Goal: Task Accomplishment & Management: Manage account settings

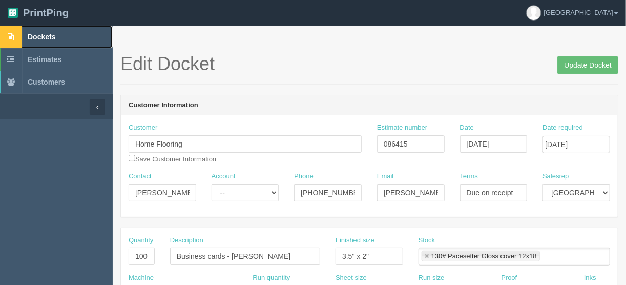
click at [46, 33] on span "Dockets" at bounding box center [42, 37] width 28 height 8
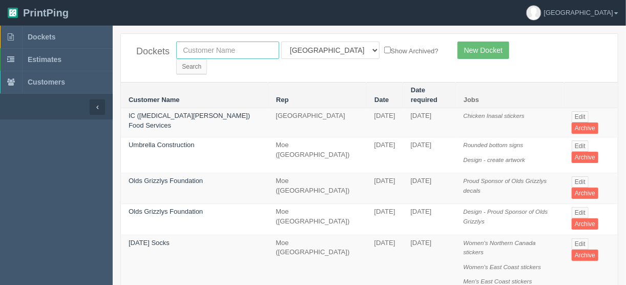
click at [186, 51] on input "text" at bounding box center [227, 49] width 103 height 17
type input "menno"
click at [327, 48] on select "All Users [PERSON_NAME] Test 1 [PERSON_NAME] [PERSON_NAME] [PERSON_NAME] France…" at bounding box center [330, 49] width 98 height 17
select select
click at [281, 41] on select "All Users [PERSON_NAME] Test 1 [PERSON_NAME] [PERSON_NAME] [PERSON_NAME] France…" at bounding box center [330, 49] width 98 height 17
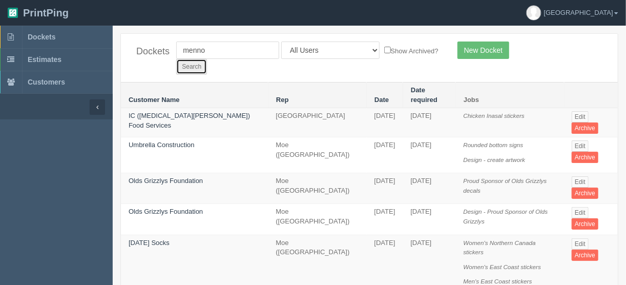
click at [207, 59] on input "Search" at bounding box center [191, 66] width 31 height 15
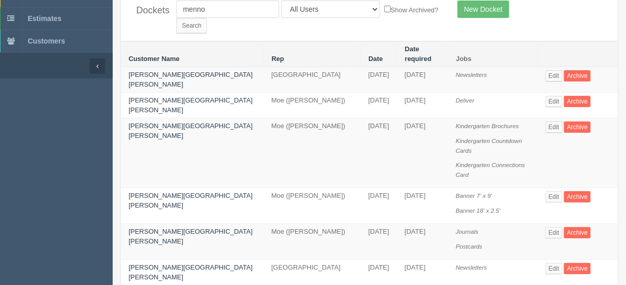
scroll to position [82, 0]
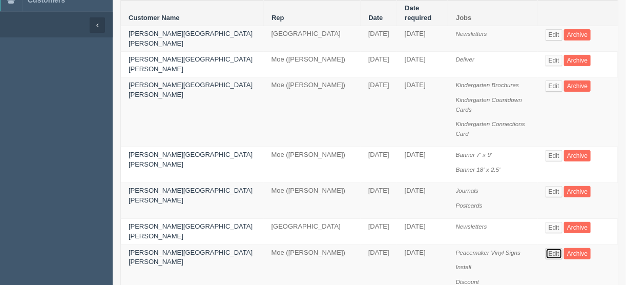
click at [546, 248] on link "Edit" at bounding box center [554, 253] width 17 height 11
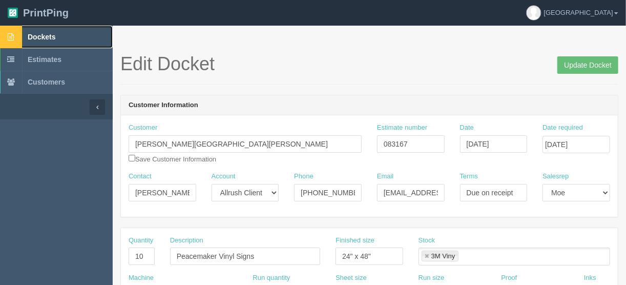
click at [48, 37] on span "Dockets" at bounding box center [42, 37] width 28 height 8
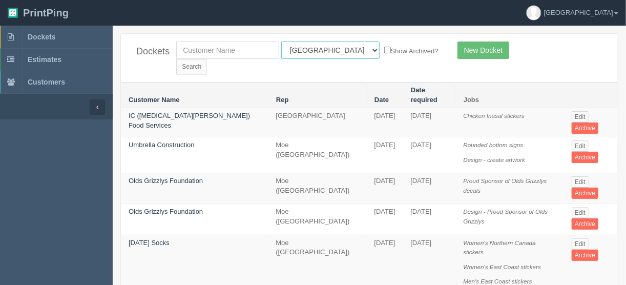
click at [327, 48] on select "All Users [PERSON_NAME] Test 1 [PERSON_NAME] [PERSON_NAME] [PERSON_NAME] France…" at bounding box center [330, 49] width 98 height 17
select select "11"
click at [281, 41] on select "All Users [PERSON_NAME] Test 1 [PERSON_NAME] [PERSON_NAME] [PERSON_NAME] France…" at bounding box center [330, 49] width 98 height 17
click at [207, 59] on input "Search" at bounding box center [191, 66] width 31 height 15
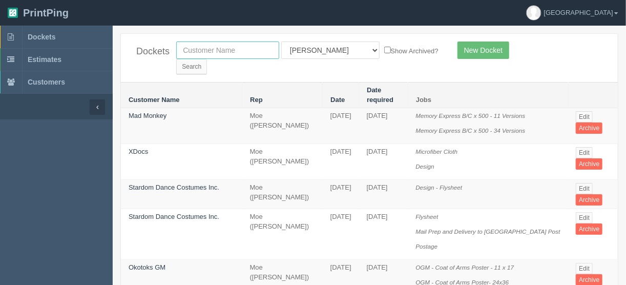
click at [214, 44] on input "text" at bounding box center [227, 49] width 103 height 17
type input "century"
click at [327, 52] on select "All Users Ali Ali Test 1 Aly Amy Ankit Arif Brandon Dan France Greg Jim Mark Ma…" at bounding box center [330, 49] width 98 height 17
select select
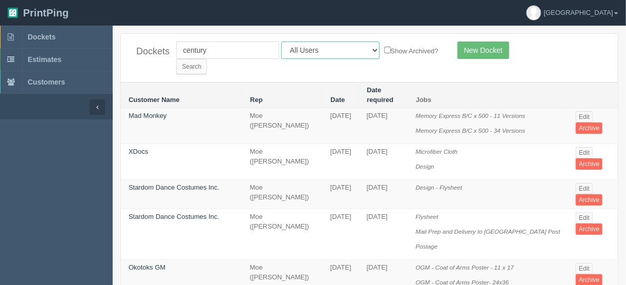
click at [281, 41] on select "All Users Ali Ali Test 1 Aly Amy Ankit Arif Brandon Dan France Greg Jim Mark Ma…" at bounding box center [330, 49] width 98 height 17
click at [207, 59] on input "Search" at bounding box center [191, 66] width 31 height 15
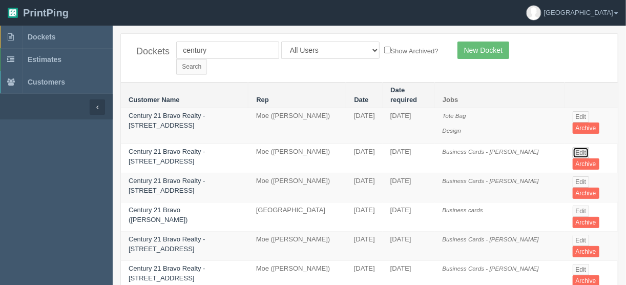
click at [579, 147] on link "Edit" at bounding box center [581, 152] width 17 height 11
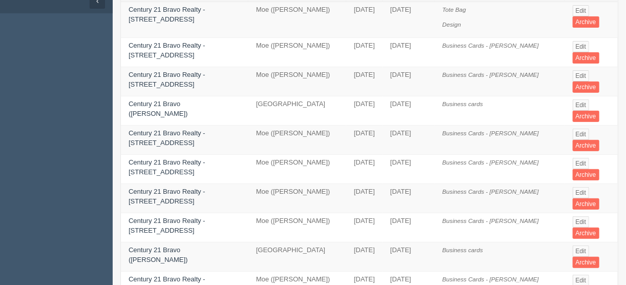
scroll to position [123, 0]
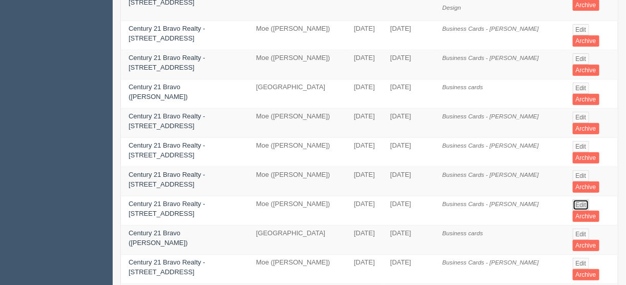
click at [574, 199] on link "Edit" at bounding box center [581, 204] width 17 height 11
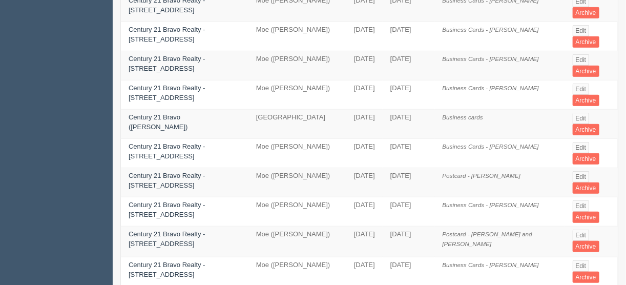
scroll to position [246, 0]
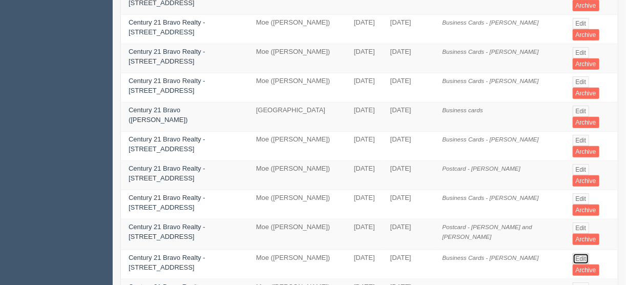
click at [577, 253] on link "Edit" at bounding box center [581, 258] width 17 height 11
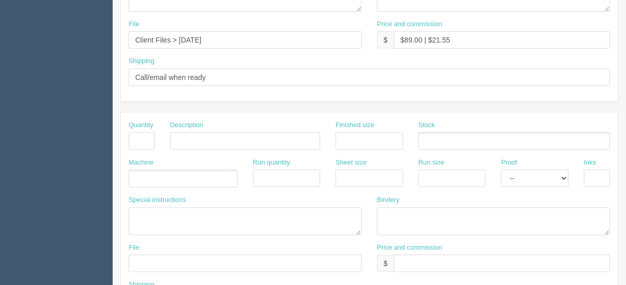
scroll to position [287, 0]
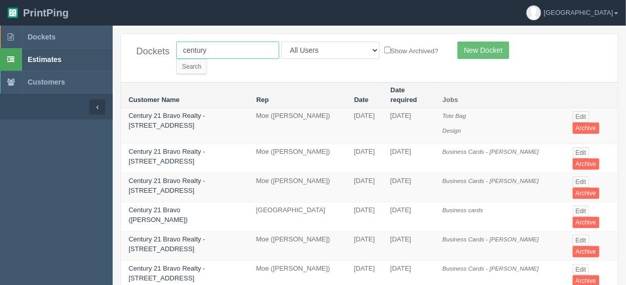
drag, startPoint x: 225, startPoint y: 47, endPoint x: 94, endPoint y: 50, distance: 130.6
click at [137, 47] on div "Dockets century All Users Ali Ali Test 1 Aly Amy Ankit Arif Brandon Dan France …" at bounding box center [369, 58] width 497 height 48
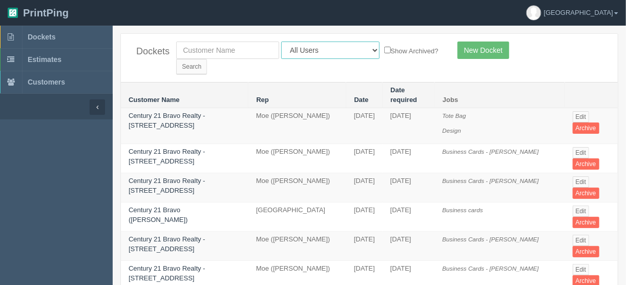
click at [323, 47] on select "All Users Ali Ali Test 1 Aly Amy Ankit Arif Brandon Dan France Greg Jim Mark Ma…" at bounding box center [330, 49] width 98 height 17
select select "11"
click at [281, 41] on select "All Users Ali Ali Test 1 Aly Amy Ankit Arif Brandon Dan France Greg Jim Mark Ma…" at bounding box center [330, 49] width 98 height 17
click at [207, 59] on input "Search" at bounding box center [191, 66] width 31 height 15
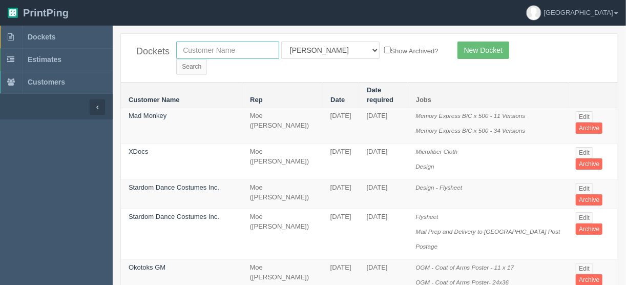
click at [230, 44] on input "text" at bounding box center [227, 49] width 103 height 17
type input "tile"
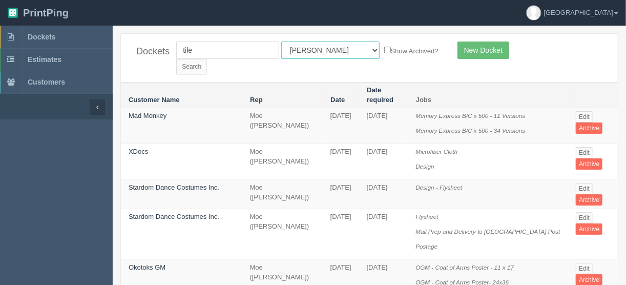
click at [327, 50] on select "All Users Ali Ali Test 1 Aly Amy Ankit Arif Brandon Dan France Greg Jim Mark Ma…" at bounding box center [330, 49] width 98 height 17
select select
click at [281, 41] on select "All Users Ali Ali Test 1 Aly Amy Ankit Arif Brandon Dan France Greg Jim Mark Ma…" at bounding box center [330, 49] width 98 height 17
click at [207, 59] on input "Search" at bounding box center [191, 66] width 31 height 15
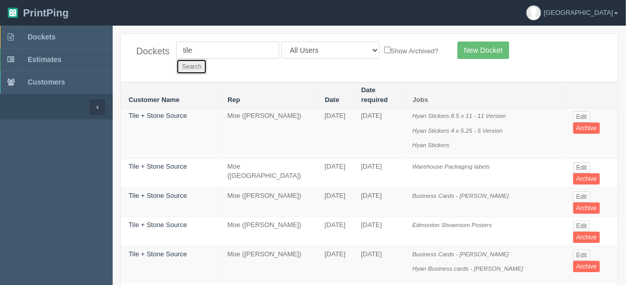
click at [207, 59] on input "Search" at bounding box center [191, 66] width 31 height 15
click at [577, 162] on link "Edit" at bounding box center [581, 167] width 17 height 11
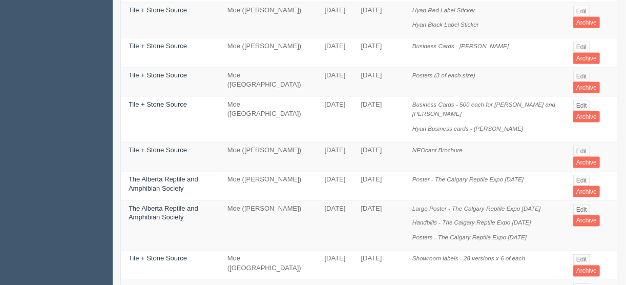
scroll to position [574, 0]
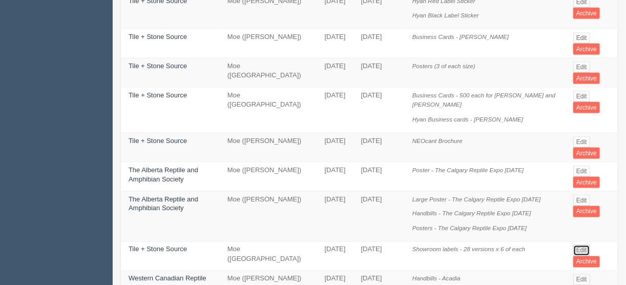
click at [579, 245] on link "Edit" at bounding box center [581, 250] width 17 height 11
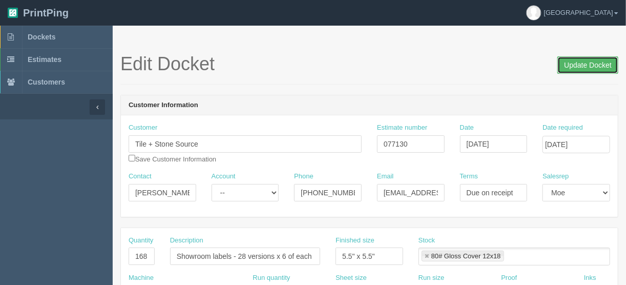
click at [579, 62] on input "Update Docket" at bounding box center [587, 64] width 61 height 17
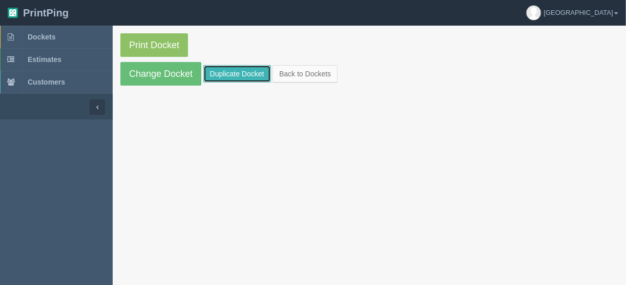
click at [236, 71] on link "Duplicate Docket" at bounding box center [237, 73] width 68 height 17
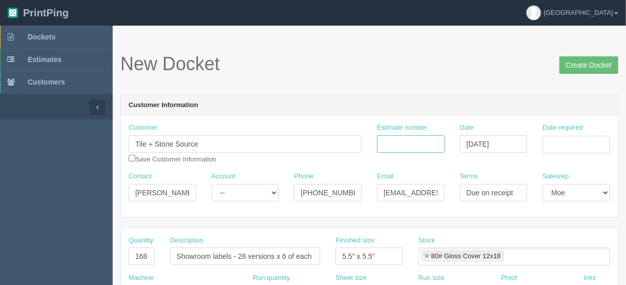
drag, startPoint x: 398, startPoint y: 138, endPoint x: 395, endPoint y: 169, distance: 31.4
click at [398, 138] on input "Estimate number" at bounding box center [411, 143] width 68 height 17
type input "077130"
click at [566, 142] on input "Date required" at bounding box center [576, 144] width 68 height 17
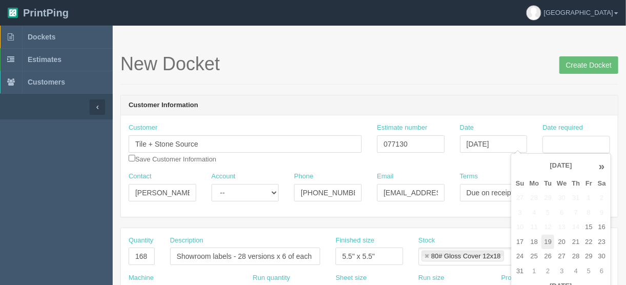
click at [549, 238] on td "19" at bounding box center [547, 242] width 13 height 15
click at [585, 240] on td "22" at bounding box center [588, 242] width 12 height 15
type input "[DATE]"
click at [149, 258] on input "168" at bounding box center [142, 255] width 26 height 17
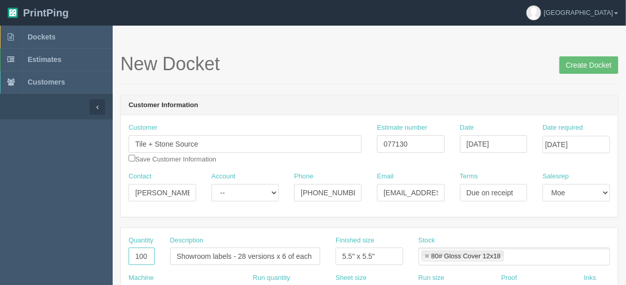
type input "100"
click at [243, 254] on input "Showroom labels - 28 versions x 6 of each" at bounding box center [245, 255] width 150 height 17
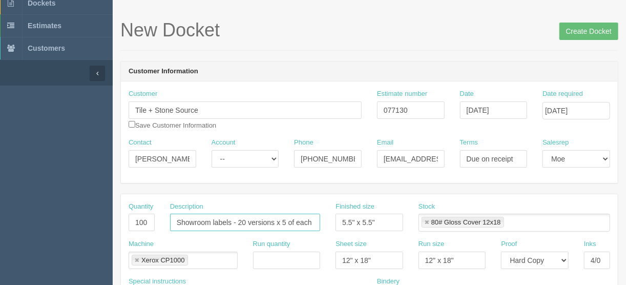
scroll to position [123, 0]
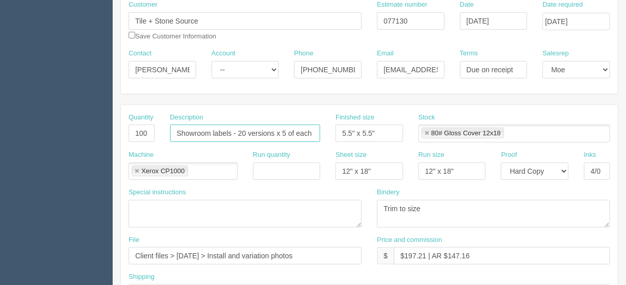
type input "Showroom labels - 20 versions x 5 of each"
drag, startPoint x: 317, startPoint y: 254, endPoint x: 178, endPoint y: 254, distance: 138.8
click at [178, 254] on input "Client files > March 2025 > Install and variation photos" at bounding box center [245, 255] width 233 height 17
paste input "Stickers - 082025"
click at [177, 251] on input "Client files > Stickers - 082025" at bounding box center [245, 255] width 233 height 17
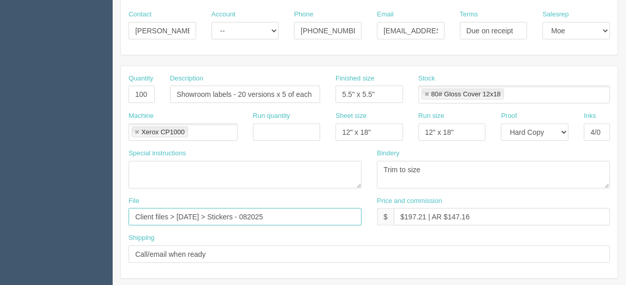
scroll to position [148, 0]
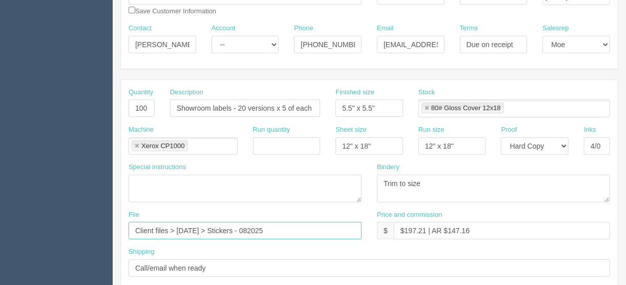
type input "Client files > [DATE] > Stickers - 082025"
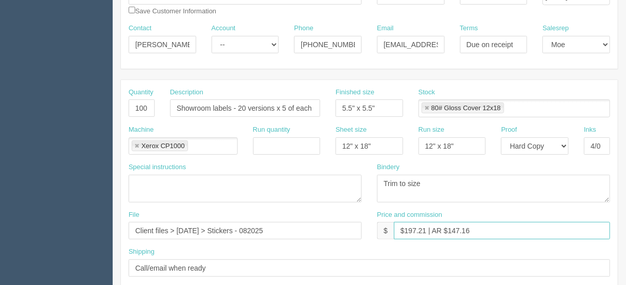
drag, startPoint x: 425, startPoint y: 227, endPoint x: 409, endPoint y: 227, distance: 16.4
click at [409, 227] on input "$197.21 | AR $147.16" at bounding box center [502, 230] width 216 height 17
drag, startPoint x: 484, startPoint y: 223, endPoint x: 452, endPoint y: 229, distance: 31.8
click at [452, 229] on input "$187.33 | AR $147.16" at bounding box center [502, 230] width 216 height 17
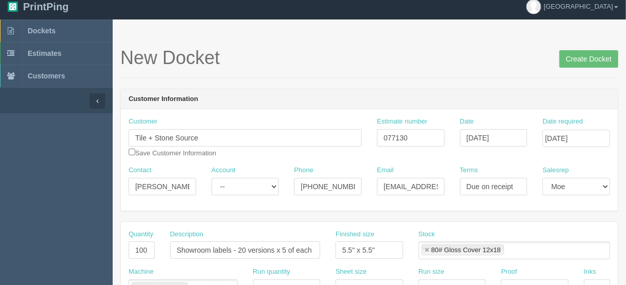
scroll to position [0, 0]
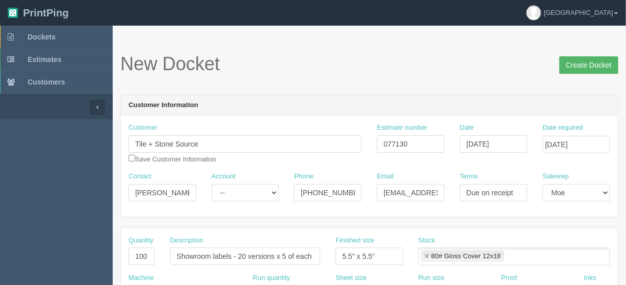
type input "$187.33 | AR $139.77"
click at [583, 66] on input "Create Docket" at bounding box center [588, 64] width 59 height 17
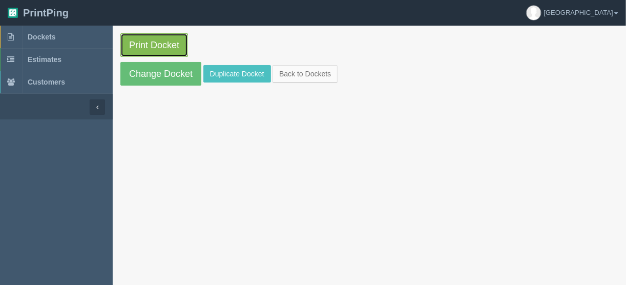
click at [165, 41] on link "Print Docket" at bounding box center [154, 45] width 68 height 24
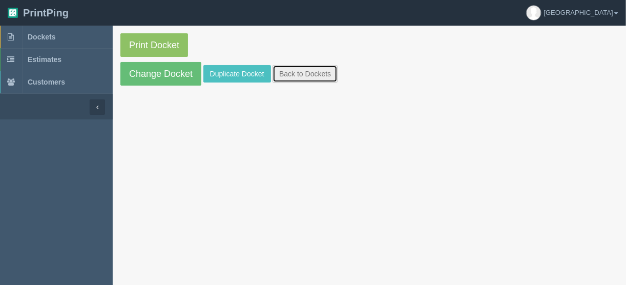
click at [310, 72] on link "Back to Dockets" at bounding box center [305, 73] width 65 height 17
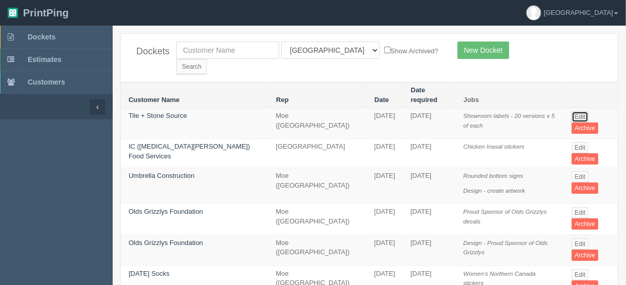
click at [575, 111] on link "Edit" at bounding box center [580, 116] width 17 height 11
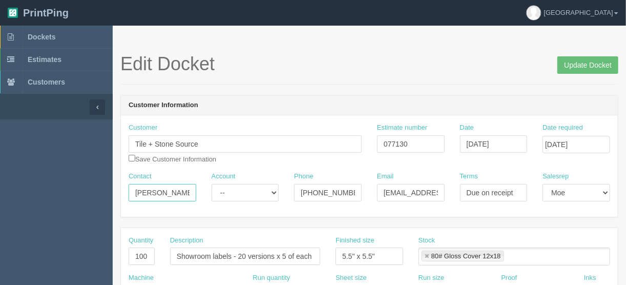
drag, startPoint x: 182, startPoint y: 190, endPoint x: 61, endPoint y: 195, distance: 120.5
paste input "Sarah Gregory <sarah.g@tilestonesource.com>"
drag, startPoint x: 142, startPoint y: 189, endPoint x: 223, endPoint y: 201, distance: 82.4
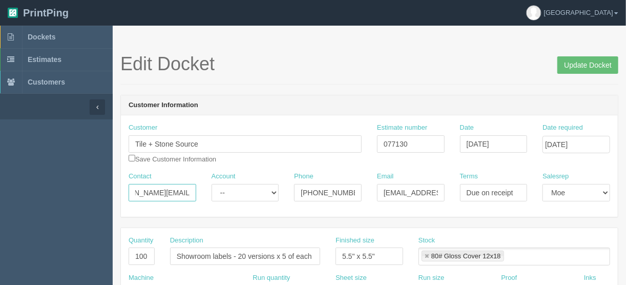
click at [223, 201] on div "Contact Sarah Gregory <sarah.g@tilestonesource.com Account -- Existing Client A…" at bounding box center [369, 190] width 497 height 37
type input "Sarah Gregory <"
drag, startPoint x: 381, startPoint y: 194, endPoint x: 462, endPoint y: 181, distance: 81.9
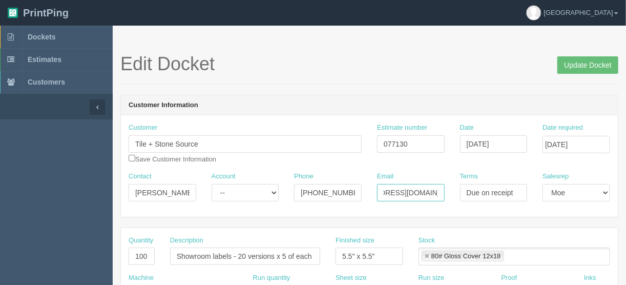
click at [462, 181] on div "Contact Sarah Gregory < Account -- Existing Client Allrush Client Rep Client Ph…" at bounding box center [369, 190] width 497 height 37
paste input "sarah.g@tilestonesource"
type input "sarah.g@tilestonesource.com"
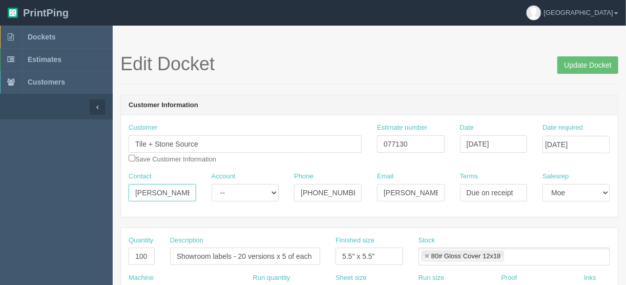
click at [194, 193] on input "Sarah Gregory <" at bounding box center [163, 192] width 68 height 17
type input "Sarah Gregory"
drag, startPoint x: 586, startPoint y: 65, endPoint x: 579, endPoint y: 65, distance: 6.7
click at [586, 65] on input "Update Docket" at bounding box center [587, 64] width 61 height 17
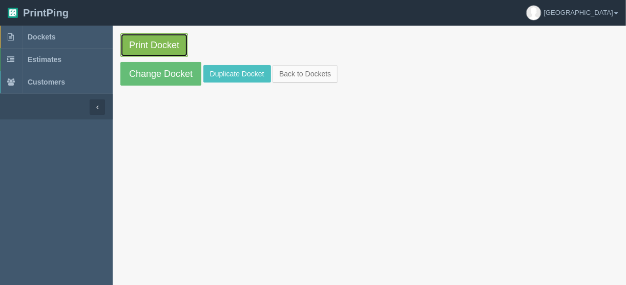
click at [145, 46] on link "Print Docket" at bounding box center [154, 45] width 68 height 24
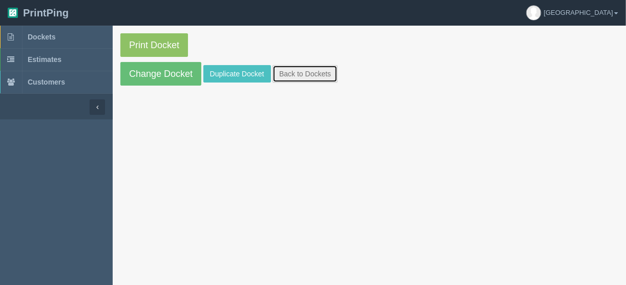
click at [303, 73] on link "Back to Dockets" at bounding box center [305, 73] width 65 height 17
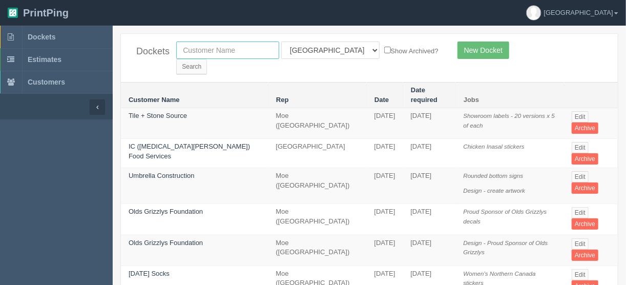
click at [245, 49] on input "text" at bounding box center [227, 49] width 103 height 17
type input "bark d"
click at [207, 59] on input "Search" at bounding box center [191, 66] width 31 height 15
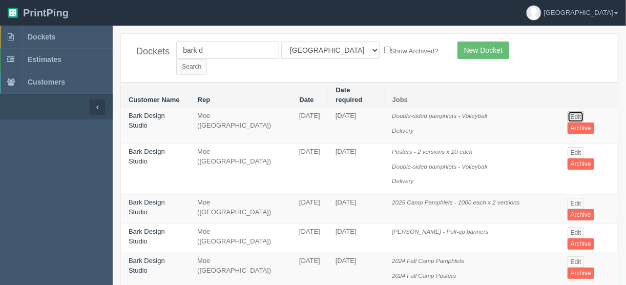
click at [577, 111] on link "Edit" at bounding box center [576, 116] width 17 height 11
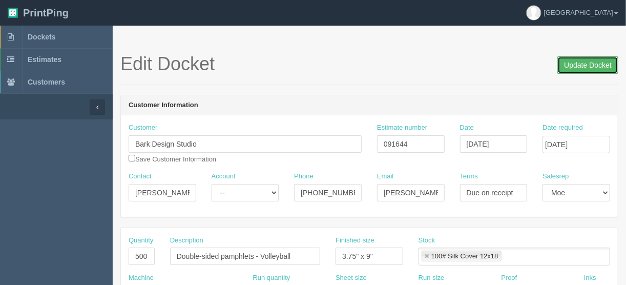
click at [581, 62] on input "Update Docket" at bounding box center [587, 64] width 61 height 17
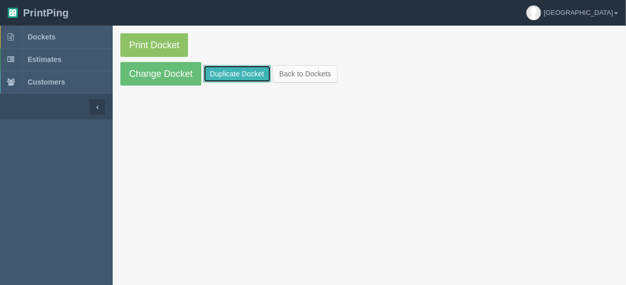
click at [240, 70] on link "Duplicate Docket" at bounding box center [237, 73] width 68 height 17
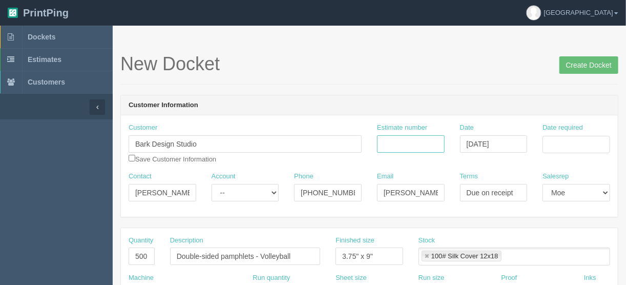
click at [412, 141] on input "Estimate number" at bounding box center [411, 143] width 68 height 17
type input "091644"
click at [561, 141] on input "Date required" at bounding box center [576, 144] width 68 height 17
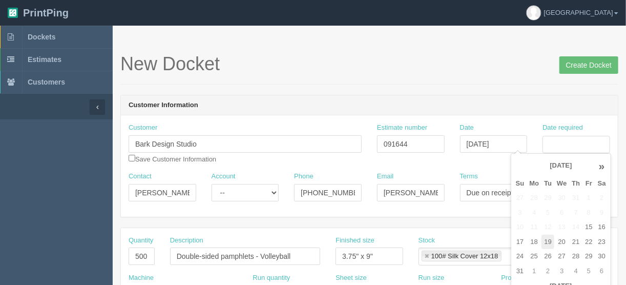
click at [549, 237] on td "19" at bounding box center [547, 242] width 13 height 15
click at [590, 236] on td "22" at bounding box center [588, 242] width 12 height 15
type input "August 22, 2025"
click at [468, 79] on div "New Docket Create Docket" at bounding box center [369, 69] width 498 height 31
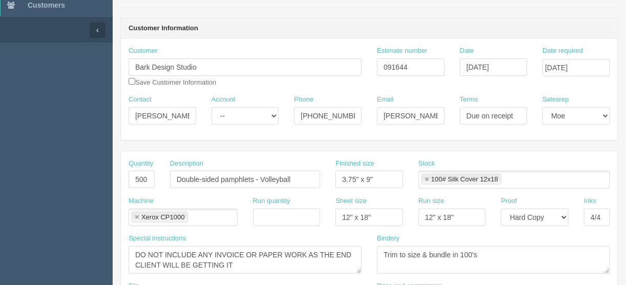
scroll to position [82, 0]
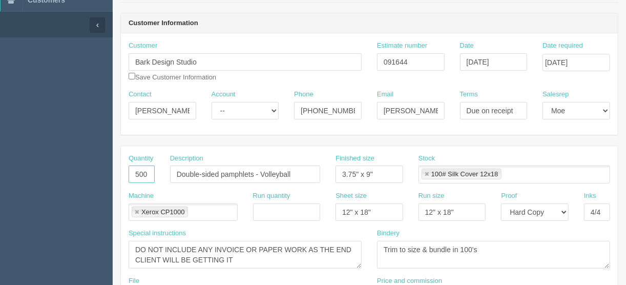
click at [136, 172] on input "500" at bounding box center [142, 173] width 26 height 17
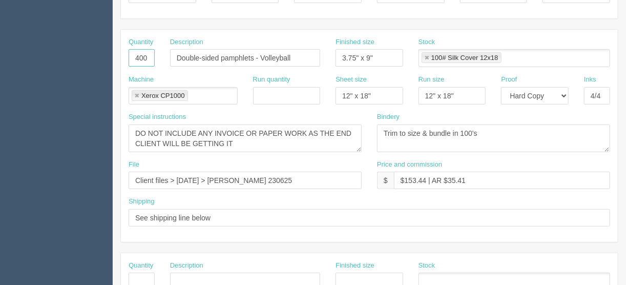
scroll to position [205, 0]
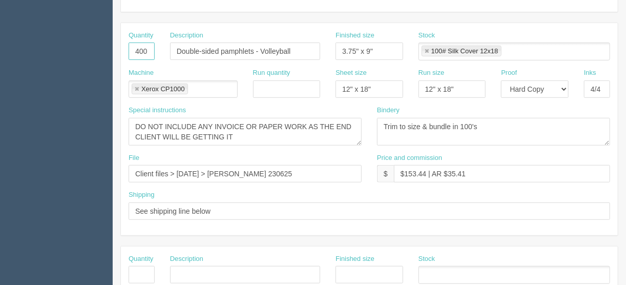
type input "400"
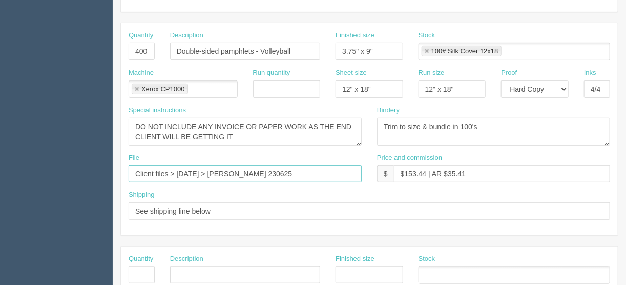
drag, startPoint x: 280, startPoint y: 172, endPoint x: 86, endPoint y: 173, distance: 194.7
click at [86, 173] on section "Dockets Estimates Customers" at bounding box center [313, 273] width 626 height 905
type input "[EMAIL_ADDRESS][DOMAIN_NAME]"
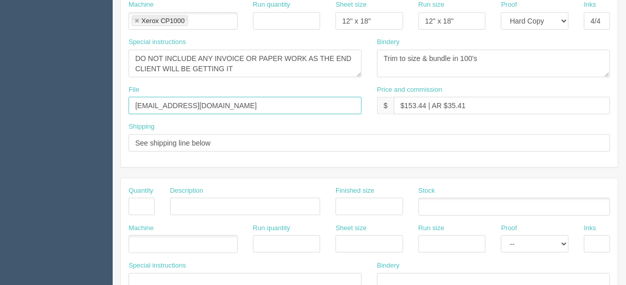
scroll to position [230, 0]
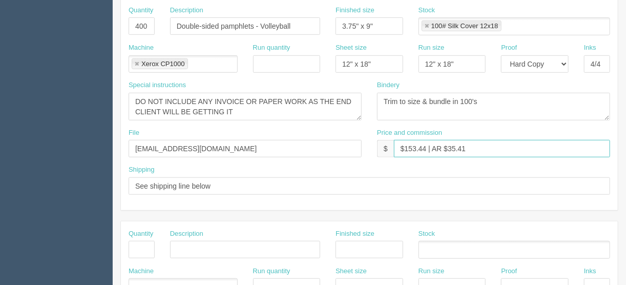
drag, startPoint x: 425, startPoint y: 146, endPoint x: 409, endPoint y: 144, distance: 16.5
click at [409, 144] on input "$153.44 | AR $35.41" at bounding box center [502, 148] width 216 height 17
drag, startPoint x: 467, startPoint y: 148, endPoint x: 451, endPoint y: 145, distance: 16.1
click at [451, 145] on input "$140.65 | AR $35.41" at bounding box center [502, 148] width 216 height 17
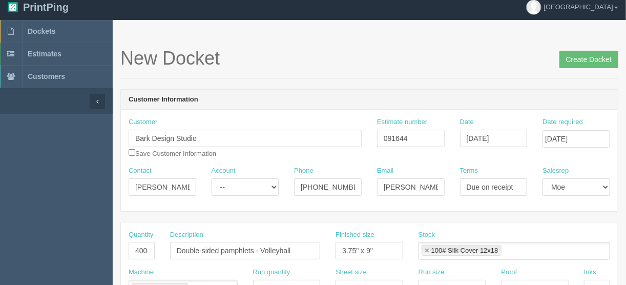
scroll to position [0, 0]
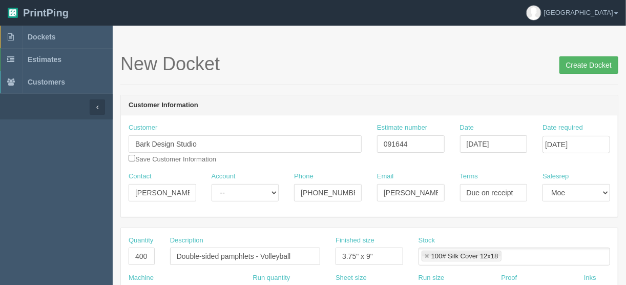
type input "$140.65 | AR $32.45"
click at [589, 62] on input "Create Docket" at bounding box center [588, 64] width 59 height 17
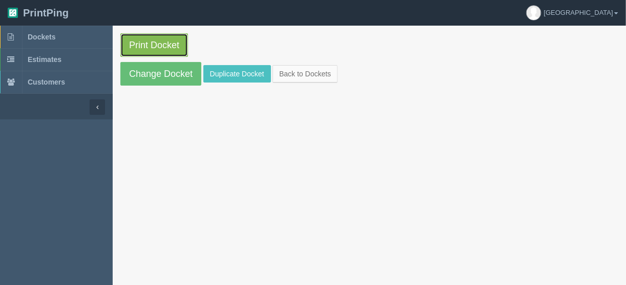
click at [148, 45] on link "Print Docket" at bounding box center [154, 45] width 68 height 24
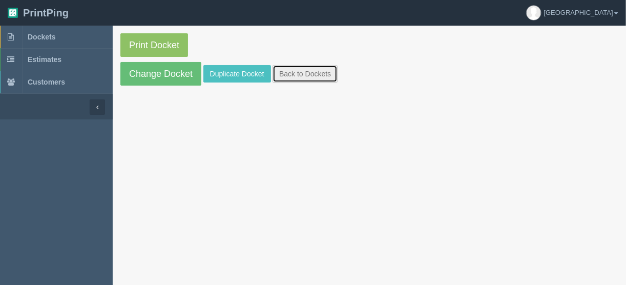
click at [299, 67] on link "Back to Dockets" at bounding box center [305, 73] width 65 height 17
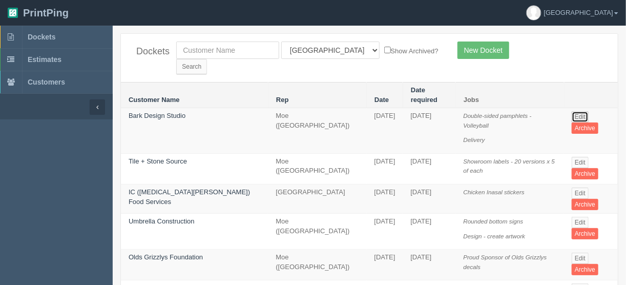
click at [581, 111] on link "Edit" at bounding box center [580, 116] width 17 height 11
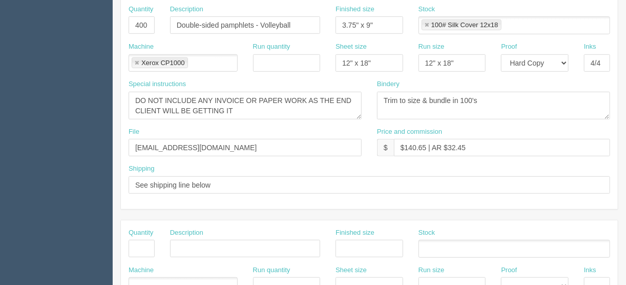
scroll to position [246, 0]
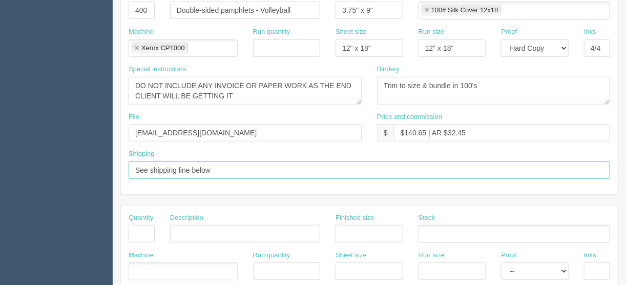
drag, startPoint x: 221, startPoint y: 166, endPoint x: 110, endPoint y: 181, distance: 112.7
click at [110, 181] on section "Dockets Estimates Customers" at bounding box center [313, 232] width 626 height 905
type input "Call/email when ready"
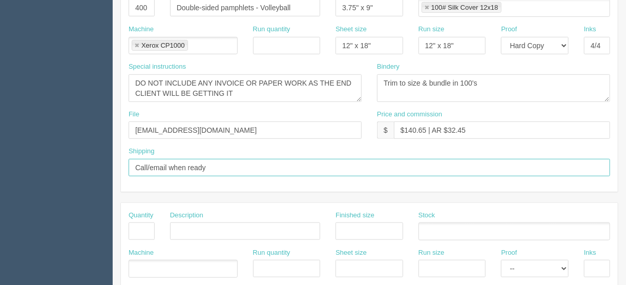
scroll to position [492, 0]
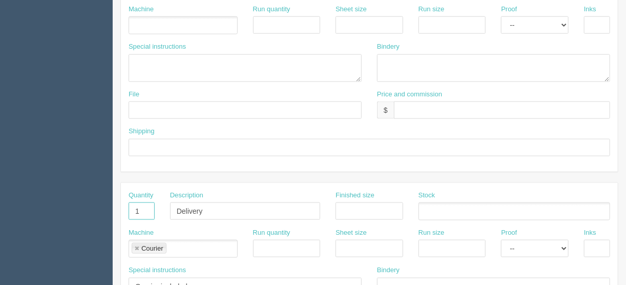
drag, startPoint x: 141, startPoint y: 208, endPoint x: 122, endPoint y: 207, distance: 19.0
click at [122, 207] on div "Quantity 1" at bounding box center [141, 209] width 41 height 37
drag, startPoint x: 140, startPoint y: 211, endPoint x: 133, endPoint y: 211, distance: 7.2
click at [133, 211] on div "Quantity Description Delivery Finished size Stock" at bounding box center [369, 209] width 497 height 37
click at [135, 245] on link at bounding box center [137, 248] width 6 height 7
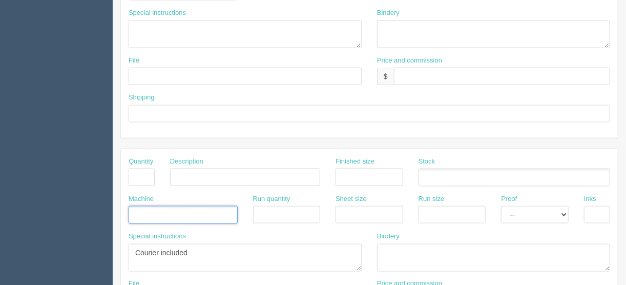
scroll to position [574, 0]
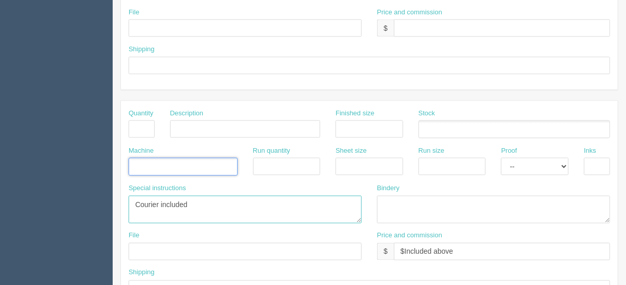
drag, startPoint x: 172, startPoint y: 197, endPoint x: 88, endPoint y: 194, distance: 84.6
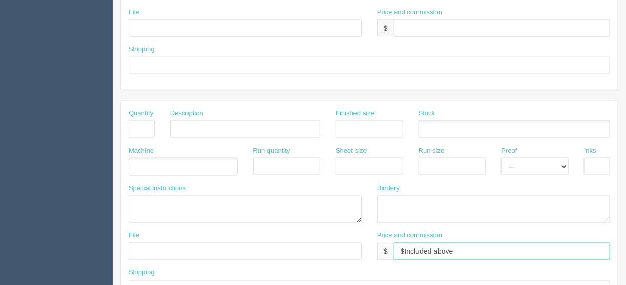
drag, startPoint x: 466, startPoint y: 247, endPoint x: 319, endPoint y: 256, distance: 147.2
click at [319, 256] on div "File Price and commission $ $Included above" at bounding box center [369, 249] width 497 height 37
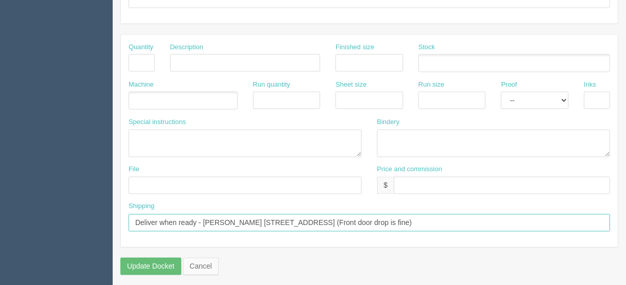
drag, startPoint x: 484, startPoint y: 216, endPoint x: 78, endPoint y: 226, distance: 405.8
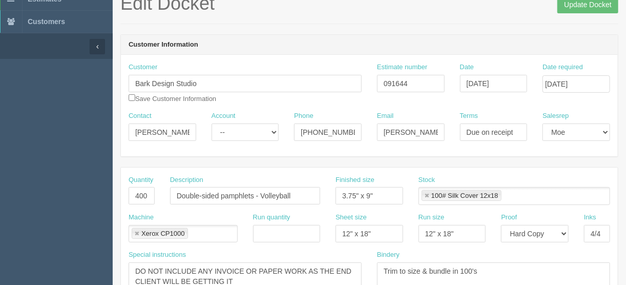
scroll to position [0, 0]
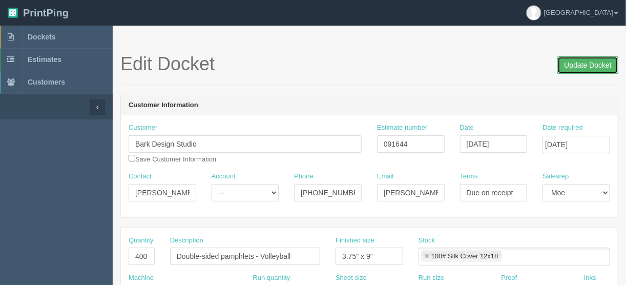
click at [587, 65] on input "Update Docket" at bounding box center [587, 64] width 61 height 17
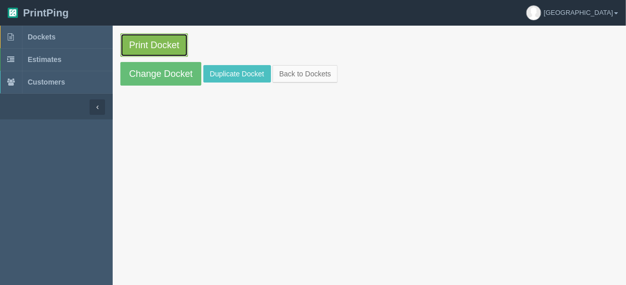
click at [150, 44] on link "Print Docket" at bounding box center [154, 45] width 68 height 24
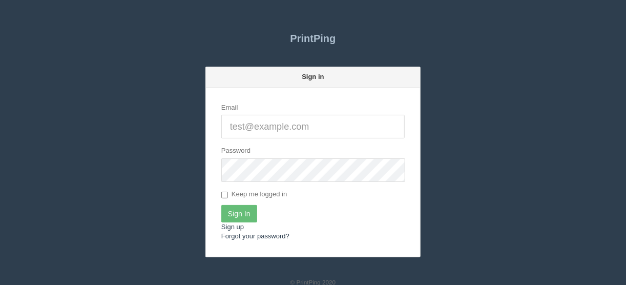
click at [260, 122] on input "Email" at bounding box center [312, 127] width 183 height 24
type input "[EMAIL_ADDRESS][DOMAIN_NAME]"
click at [236, 211] on input "Sign In" at bounding box center [239, 213] width 36 height 17
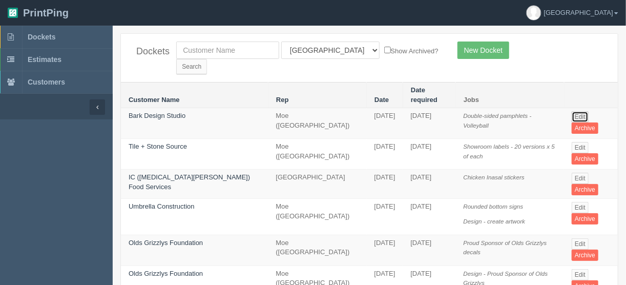
click at [577, 111] on link "Edit" at bounding box center [580, 116] width 17 height 11
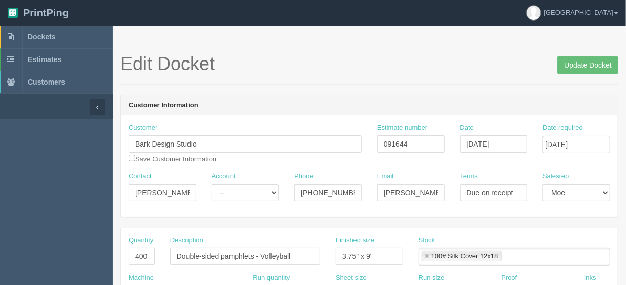
scroll to position [205, 0]
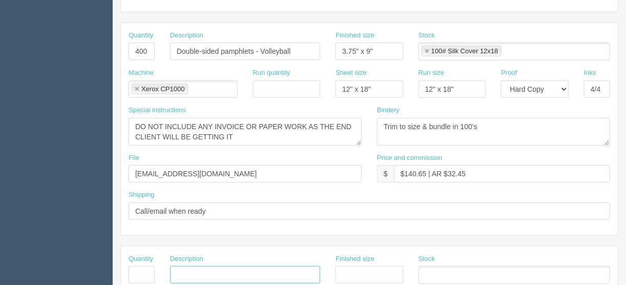
click at [198, 274] on input "text" at bounding box center [245, 274] width 150 height 17
paste input "Delivery"
type input "Delivery"
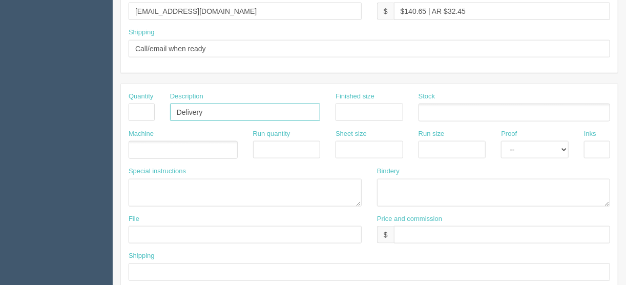
scroll to position [369, 0]
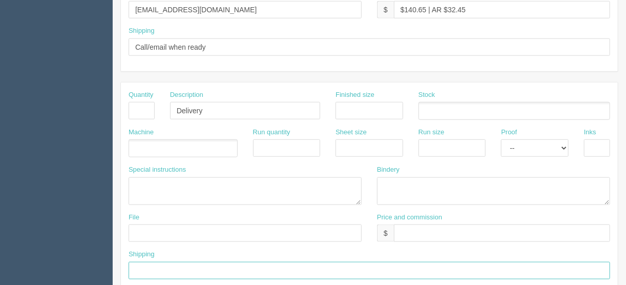
click at [165, 266] on input "text" at bounding box center [370, 270] width 482 height 17
paste input "Deliver when ready - Carsten Stanjek 31 Cranleigh Close SE Calgary, AB T3M 1H6 …"
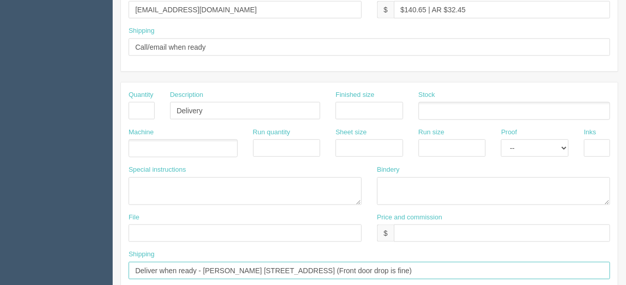
type input "Deliver when ready - Carsten Stanjek 31 Cranleigh Close SE Calgary, AB T3M 1H6 …"
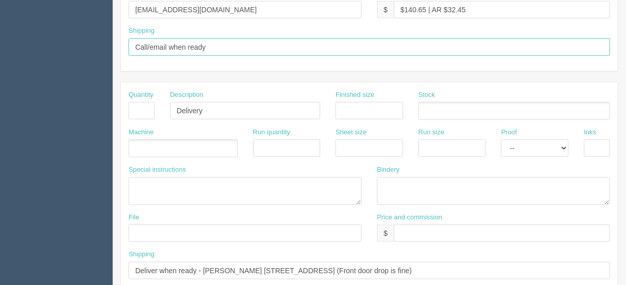
drag, startPoint x: 207, startPoint y: 42, endPoint x: 118, endPoint y: 49, distance: 89.4
click at [121, 47] on div "Shipping Call/email when ready" at bounding box center [369, 44] width 497 height 37
type input "See shipping line below"
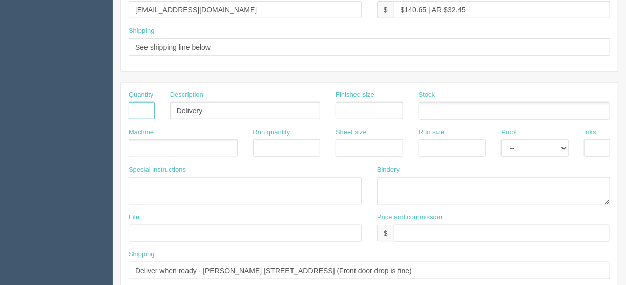
click at [142, 102] on input "text" at bounding box center [142, 110] width 26 height 17
type input "1"
click at [202, 141] on ul at bounding box center [183, 148] width 109 height 18
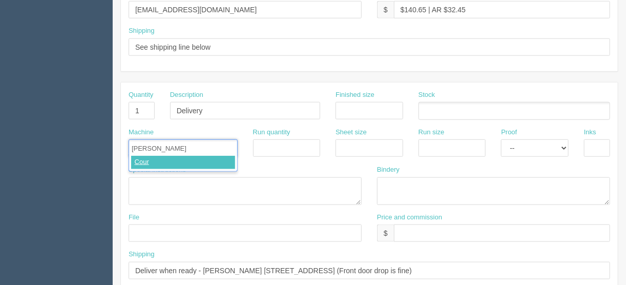
type input "Courier"
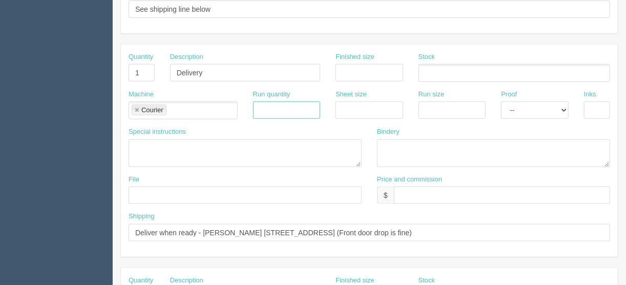
scroll to position [410, 0]
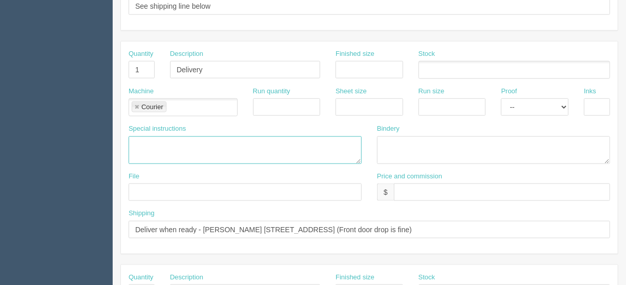
click at [142, 140] on textarea at bounding box center [245, 150] width 233 height 28
type textarea "Courier included"
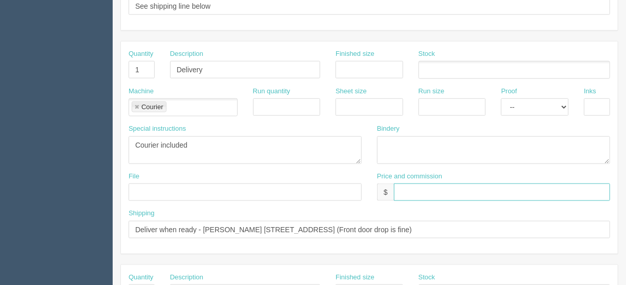
click at [436, 187] on input "text" at bounding box center [502, 191] width 216 height 17
paste input "$Included above"
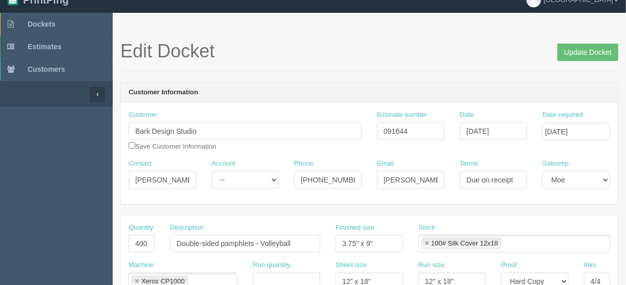
scroll to position [0, 0]
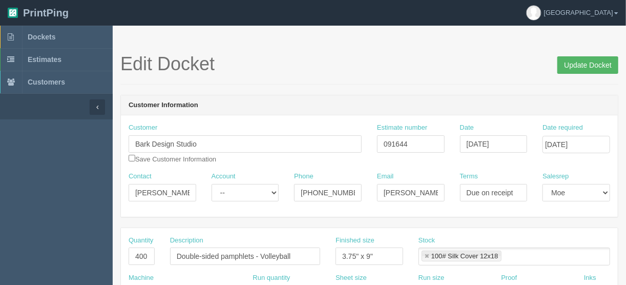
type input "$Included above"
click at [586, 61] on input "Update Docket" at bounding box center [587, 64] width 61 height 17
click at [41, 35] on span "Dockets" at bounding box center [42, 37] width 28 height 8
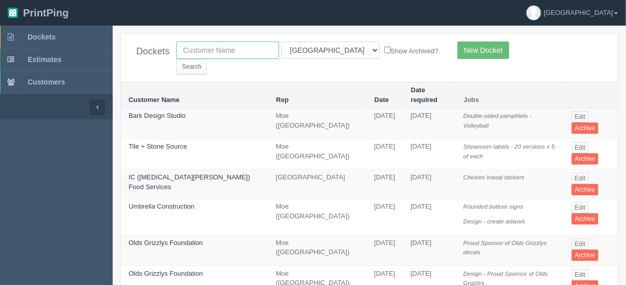
click at [187, 51] on input "text" at bounding box center [227, 49] width 103 height 17
type input "bark d"
click at [207, 59] on input "Search" at bounding box center [191, 66] width 31 height 15
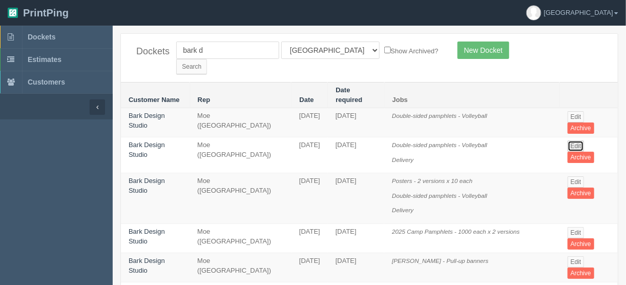
click at [580, 140] on link "Edit" at bounding box center [576, 145] width 17 height 11
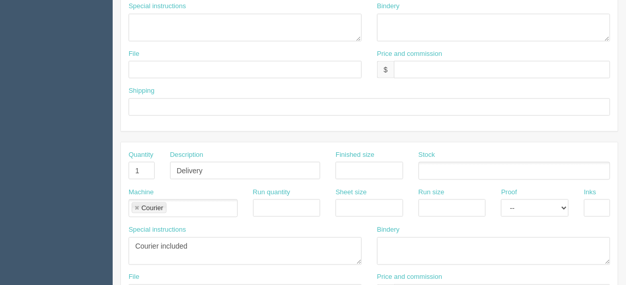
scroll to position [533, 0]
drag, startPoint x: 206, startPoint y: 166, endPoint x: 161, endPoint y: 172, distance: 45.4
click at [153, 164] on div "Quantity 1 Description Delivery Finished size Stock" at bounding box center [369, 168] width 497 height 37
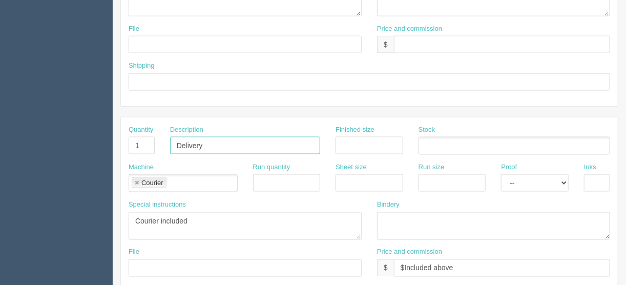
scroll to position [640, 0]
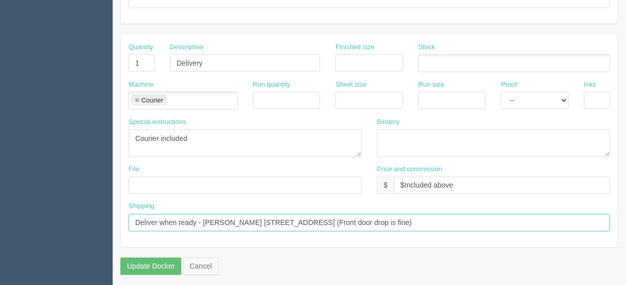
drag, startPoint x: 482, startPoint y: 219, endPoint x: 96, endPoint y: 228, distance: 385.8
drag, startPoint x: 461, startPoint y: 179, endPoint x: 368, endPoint y: 179, distance: 93.2
click at [368, 179] on div "File Price and commission $ $Included above" at bounding box center [369, 183] width 497 height 37
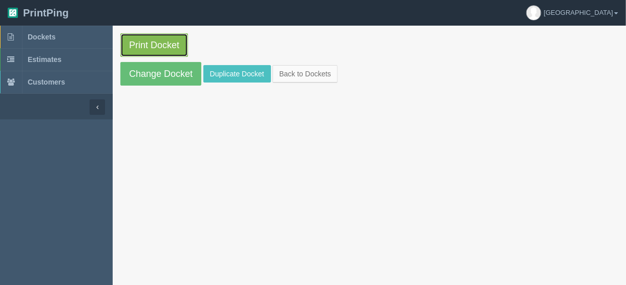
click at [137, 39] on link "Print Docket" at bounding box center [154, 45] width 68 height 24
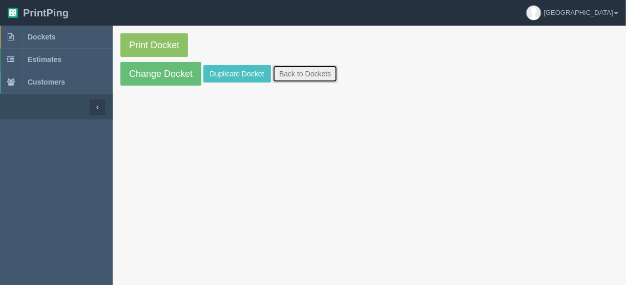
click at [288, 72] on link "Back to Dockets" at bounding box center [305, 73] width 65 height 17
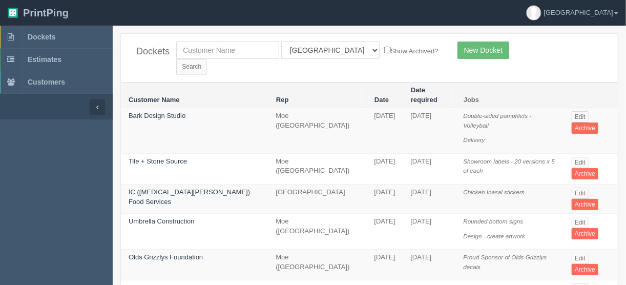
click at [286, 82] on th "Rep" at bounding box center [317, 95] width 98 height 26
click at [221, 44] on input "text" at bounding box center [227, 49] width 103 height 17
type input "unt"
click at [207, 59] on input "Search" at bounding box center [191, 66] width 31 height 15
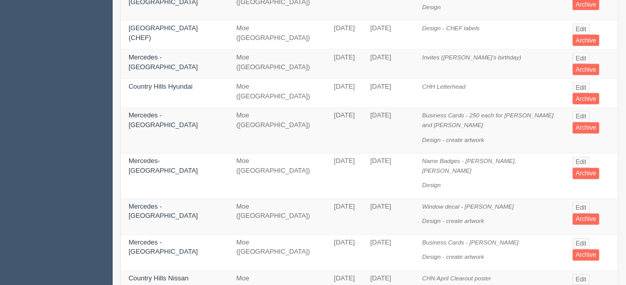
scroll to position [695, 0]
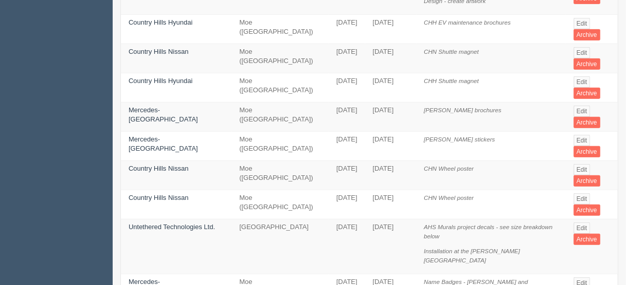
scroll to position [205, 0]
